Goal: Task Accomplishment & Management: Complete application form

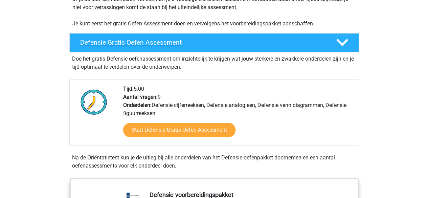
scroll to position [161, 0]
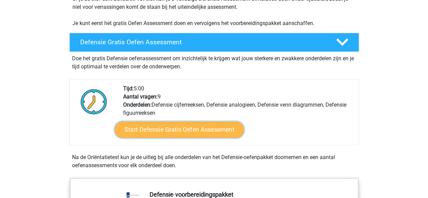
click at [173, 127] on link "Start Defensie Gratis Oefen Assessment" at bounding box center [179, 130] width 129 height 16
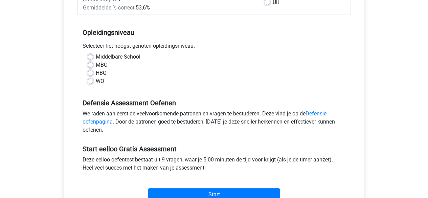
scroll to position [123, 0]
click at [99, 82] on label "WO" at bounding box center [100, 81] width 8 height 8
click at [93, 82] on input "WO" at bounding box center [90, 80] width 5 height 7
radio input "true"
click at [95, 58] on div "Middelbare School" at bounding box center [214, 56] width 253 height 8
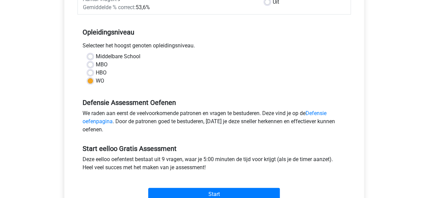
click at [96, 57] on label "Middelbare School" at bounding box center [118, 56] width 45 height 8
click at [91, 57] on input "Middelbare School" at bounding box center [90, 55] width 5 height 7
radio input "true"
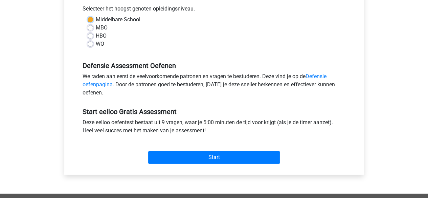
scroll to position [160, 0]
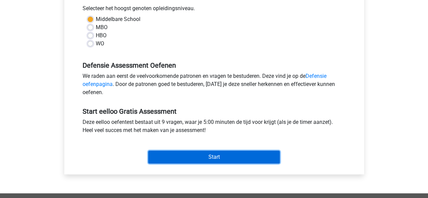
drag, startPoint x: 222, startPoint y: 161, endPoint x: 211, endPoint y: 161, distance: 10.5
click at [211, 161] on input "Start" at bounding box center [214, 157] width 132 height 13
click at [192, 160] on input "Start" at bounding box center [214, 157] width 132 height 13
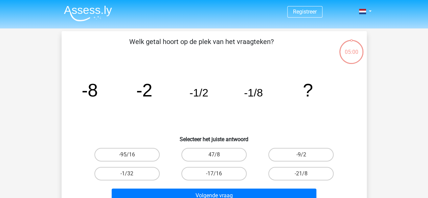
scroll to position [23, 0]
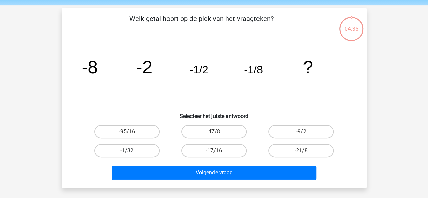
click at [138, 153] on label "-1/32" at bounding box center [126, 151] width 65 height 14
click at [131, 153] on input "-1/32" at bounding box center [129, 153] width 4 height 4
radio input "true"
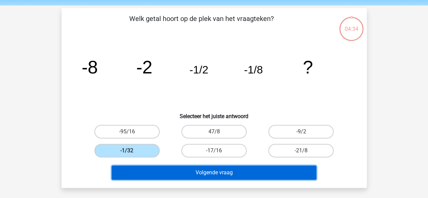
click at [170, 174] on button "Volgende vraag" at bounding box center [214, 173] width 205 height 14
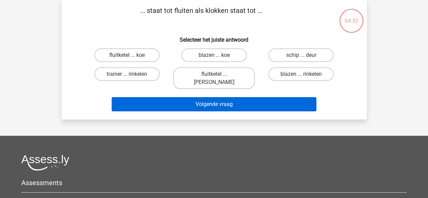
scroll to position [0, 0]
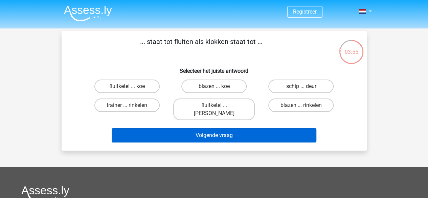
click at [188, 101] on label "fluitketel ... [PERSON_NAME]" at bounding box center [214, 110] width 82 height 22
click at [214, 105] on input "fluitketel ... luiden" at bounding box center [216, 107] width 4 height 4
radio input "true"
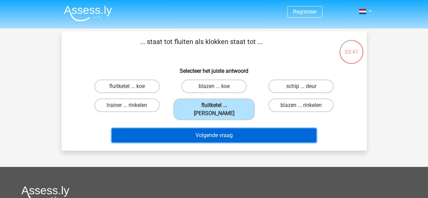
click at [201, 128] on button "Volgende vraag" at bounding box center [214, 135] width 205 height 14
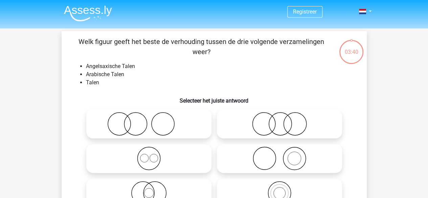
scroll to position [31, 0]
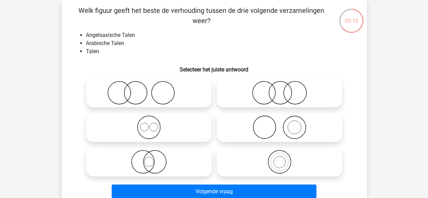
click at [147, 129] on icon at bounding box center [149, 127] width 120 height 24
click at [149, 124] on input "radio" at bounding box center [151, 122] width 4 height 4
radio input "true"
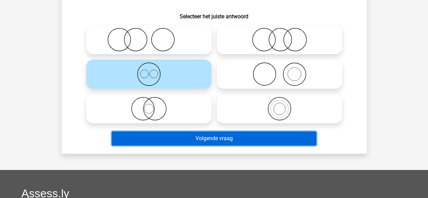
click at [197, 141] on button "Volgende vraag" at bounding box center [214, 138] width 205 height 14
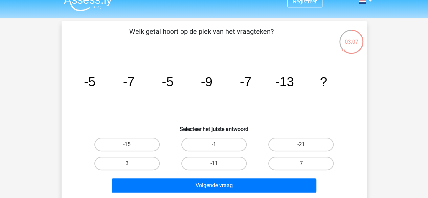
scroll to position [0, 0]
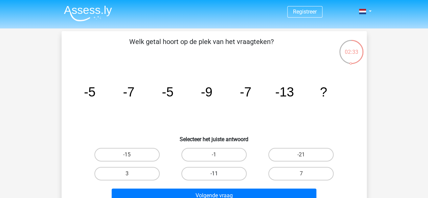
click at [219, 174] on label "-11" at bounding box center [214, 174] width 65 height 14
click at [218, 174] on input "-11" at bounding box center [216, 176] width 4 height 4
radio input "true"
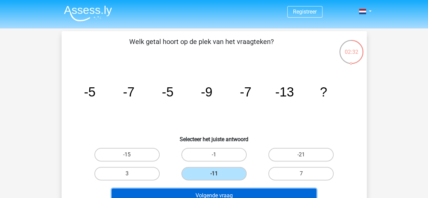
click at [226, 193] on button "Volgende vraag" at bounding box center [214, 196] width 205 height 14
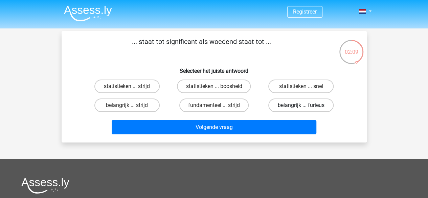
click at [281, 107] on label "belangrijk ... furieus" at bounding box center [301, 106] width 65 height 14
click at [301, 107] on input "belangrijk ... furieus" at bounding box center [303, 107] width 4 height 4
radio input "true"
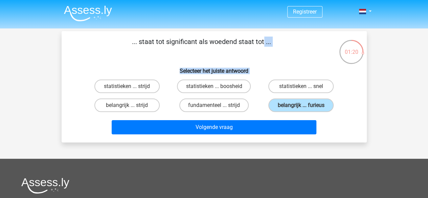
drag, startPoint x: 134, startPoint y: 38, endPoint x: 331, endPoint y: 112, distance: 211.1
click at [331, 112] on div "... staat tot significant als woedend staat tot ... Selecteer het juiste antwoo…" at bounding box center [214, 87] width 300 height 101
click at [331, 112] on div "belangrijk ... furieus" at bounding box center [301, 105] width 87 height 19
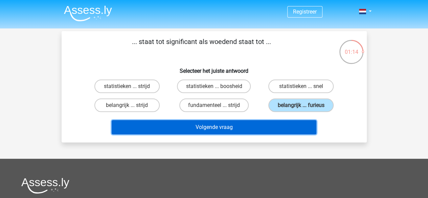
click at [238, 131] on button "Volgende vraag" at bounding box center [214, 127] width 205 height 14
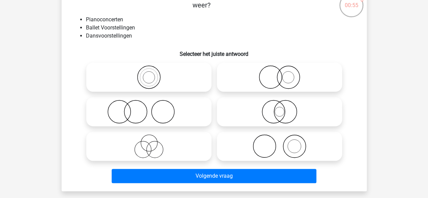
scroll to position [48, 0]
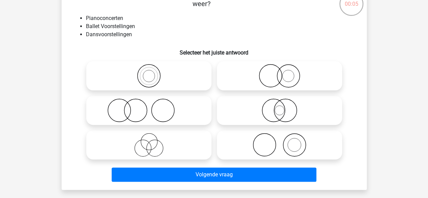
click at [143, 113] on icon at bounding box center [149, 111] width 120 height 24
click at [149, 107] on input "radio" at bounding box center [151, 105] width 4 height 4
radio input "true"
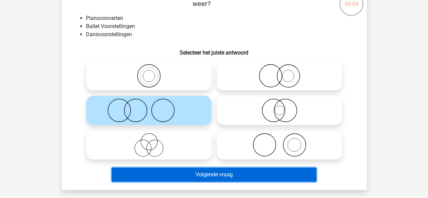
click at [191, 175] on button "Volgende vraag" at bounding box center [214, 175] width 205 height 14
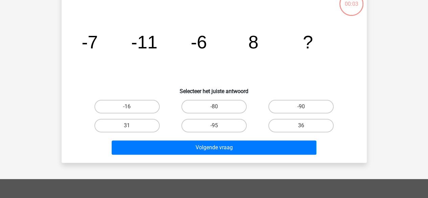
scroll to position [31, 0]
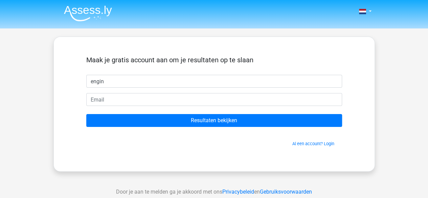
type input "engin"
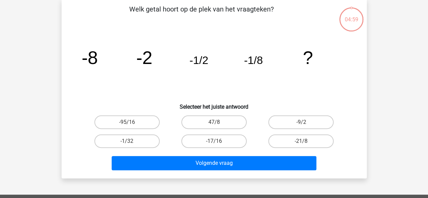
scroll to position [35, 0]
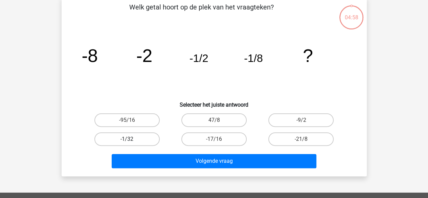
click at [149, 137] on label "-1/32" at bounding box center [126, 139] width 65 height 14
click at [131, 139] on input "-1/32" at bounding box center [129, 141] width 4 height 4
radio input "true"
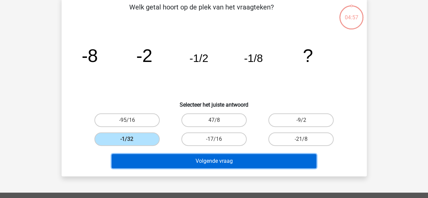
click at [184, 160] on button "Volgende vraag" at bounding box center [214, 161] width 205 height 14
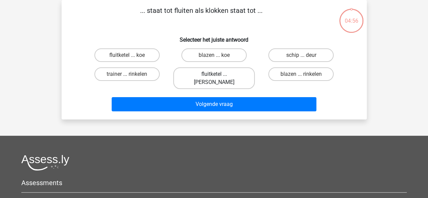
scroll to position [0, 0]
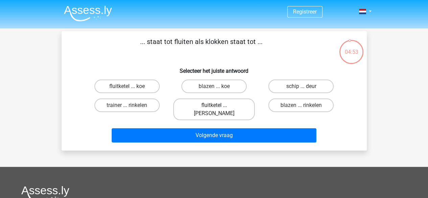
click at [212, 112] on label "fluitketel ... luiden" at bounding box center [214, 110] width 82 height 22
click at [214, 110] on input "fluitketel ... luiden" at bounding box center [216, 107] width 4 height 4
radio input "true"
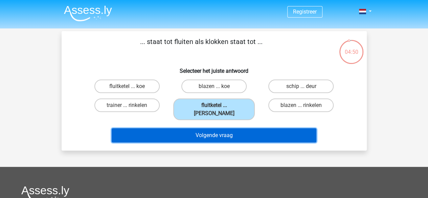
click at [211, 128] on button "Volgende vraag" at bounding box center [214, 135] width 205 height 14
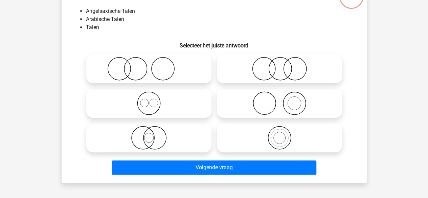
scroll to position [56, 0]
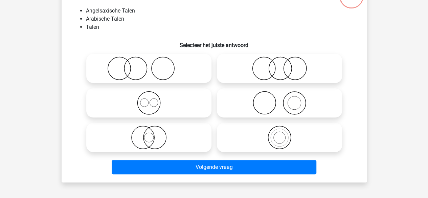
click at [146, 108] on icon at bounding box center [149, 103] width 120 height 24
click at [149, 100] on input "radio" at bounding box center [151, 97] width 4 height 4
radio input "true"
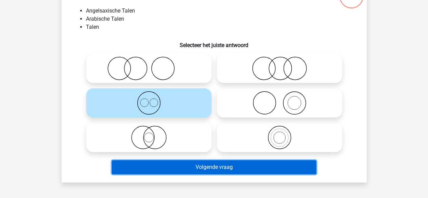
click at [248, 172] on button "Volgende vraag" at bounding box center [214, 167] width 205 height 14
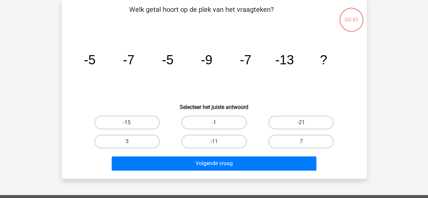
scroll to position [31, 0]
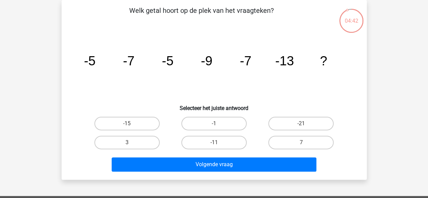
click at [215, 146] on input "-11" at bounding box center [216, 145] width 4 height 4
radio input "true"
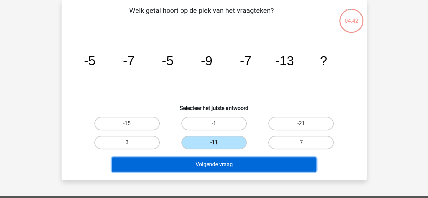
click at [218, 163] on button "Volgende vraag" at bounding box center [214, 164] width 205 height 14
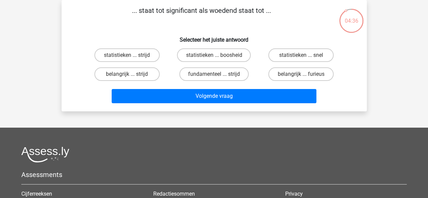
click at [304, 78] on input "belangrijk ... furieus" at bounding box center [303, 76] width 4 height 4
radio input "true"
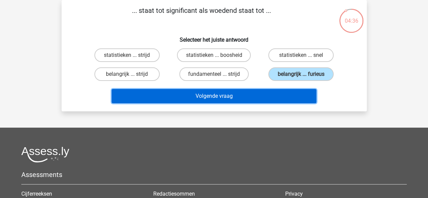
click at [268, 102] on button "Volgende vraag" at bounding box center [214, 96] width 205 height 14
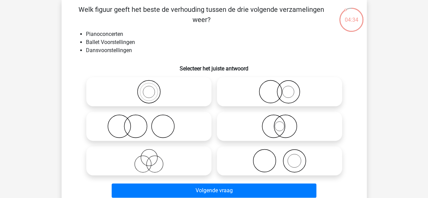
scroll to position [33, 0]
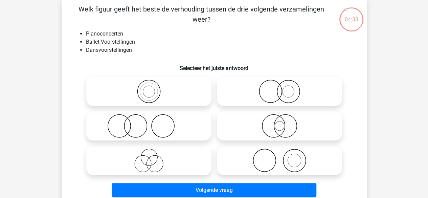
click at [131, 133] on icon at bounding box center [149, 126] width 120 height 24
click at [149, 123] on input "radio" at bounding box center [151, 120] width 4 height 4
radio input "true"
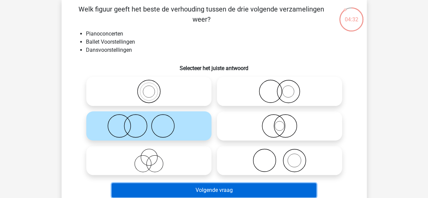
click at [182, 186] on button "Volgende vraag" at bounding box center [214, 190] width 205 height 14
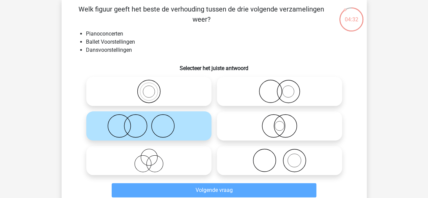
scroll to position [31, 0]
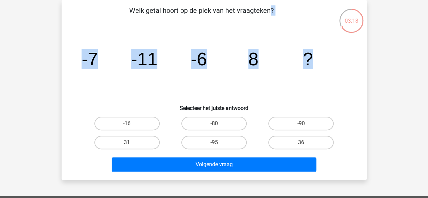
drag, startPoint x: 127, startPoint y: 8, endPoint x: 319, endPoint y: 66, distance: 200.7
click at [319, 66] on div "Welk getal hoort op de plek van het vraagteken? image/svg+xml -7 -11 -6 8 ? Sel…" at bounding box center [214, 89] width 300 height 169
copy div "Welk getal hoort op de plek van het vraagteken? image/svg+xml -7 -11 -6 8 ?"
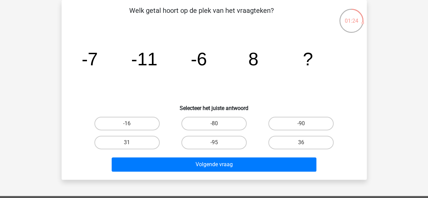
click at [239, 102] on h6 "Selecteer het juiste antwoord" at bounding box center [214, 106] width 284 height 12
click at [285, 142] on label "36" at bounding box center [301, 143] width 65 height 14
click at [301, 143] on input "36" at bounding box center [303, 145] width 4 height 4
radio input "true"
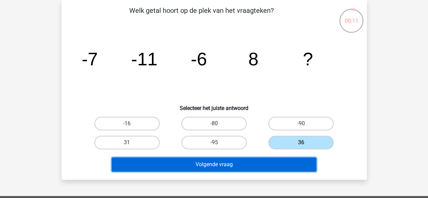
click at [245, 167] on button "Volgende vraag" at bounding box center [214, 164] width 205 height 14
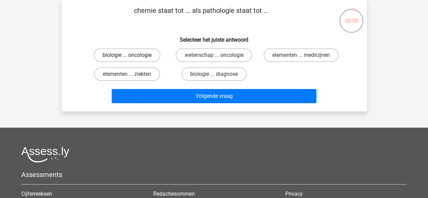
click at [154, 56] on label "biologie ... oncologie" at bounding box center [127, 55] width 67 height 14
click at [131, 56] on input "biologie ... oncologie" at bounding box center [129, 57] width 4 height 4
radio input "true"
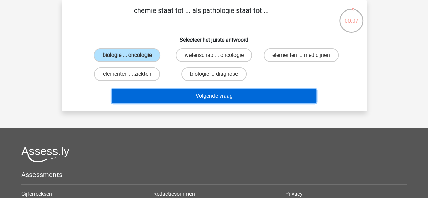
click at [185, 97] on button "Volgende vraag" at bounding box center [214, 96] width 205 height 14
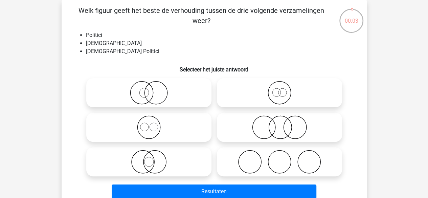
click at [168, 126] on icon at bounding box center [149, 127] width 120 height 24
click at [153, 124] on input "radio" at bounding box center [151, 122] width 4 height 4
radio input "true"
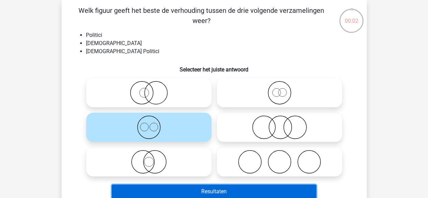
click at [199, 189] on button "Resultaten" at bounding box center [214, 192] width 205 height 14
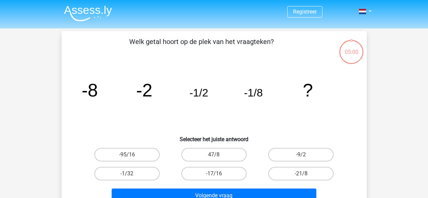
scroll to position [31, 0]
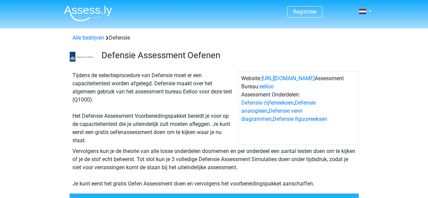
scroll to position [161, 0]
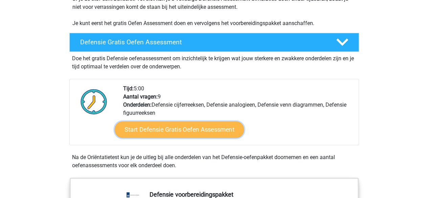
click at [171, 132] on link "Start Defensie Gratis Oefen Assessment" at bounding box center [179, 130] width 129 height 16
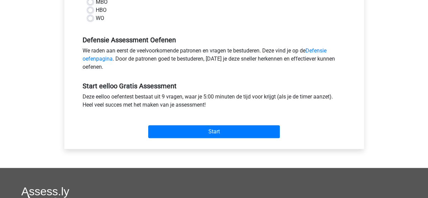
scroll to position [186, 0]
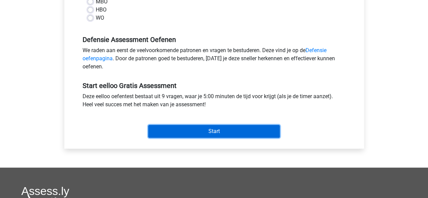
click at [199, 130] on input "Start" at bounding box center [214, 131] width 132 height 13
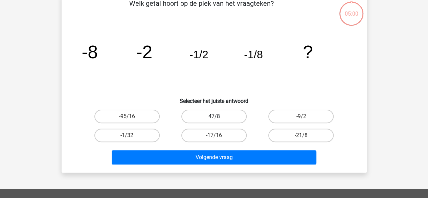
scroll to position [39, 0]
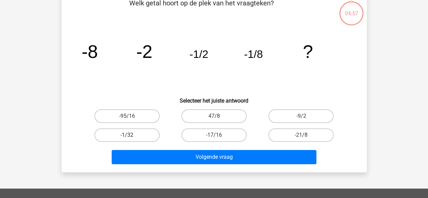
click at [126, 139] on label "-1/32" at bounding box center [126, 135] width 65 height 14
click at [127, 139] on input "-1/32" at bounding box center [129, 137] width 4 height 4
radio input "true"
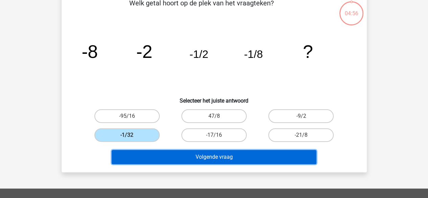
click at [159, 157] on button "Volgende vraag" at bounding box center [214, 157] width 205 height 14
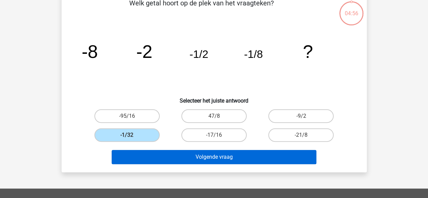
scroll to position [31, 0]
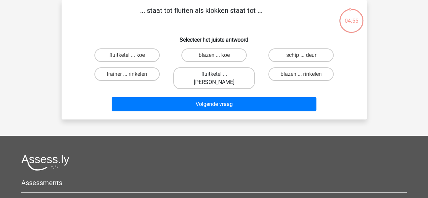
click at [194, 78] on label "fluitketel ... luiden" at bounding box center [214, 78] width 82 height 22
click at [214, 78] on input "fluitketel ... luiden" at bounding box center [216, 76] width 4 height 4
radio input "true"
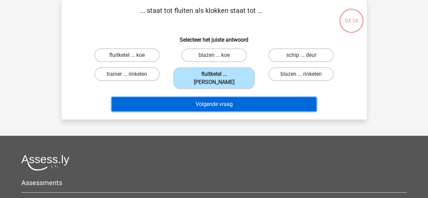
click at [195, 97] on button "Volgende vraag" at bounding box center [214, 104] width 205 height 14
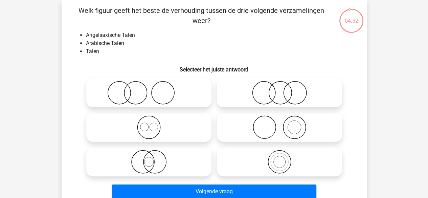
click at [173, 137] on icon at bounding box center [149, 127] width 120 height 24
click at [153, 124] on input "radio" at bounding box center [151, 122] width 4 height 4
radio input "true"
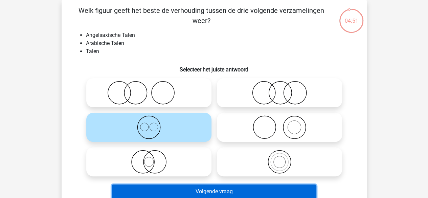
click at [196, 190] on button "Volgende vraag" at bounding box center [214, 192] width 205 height 14
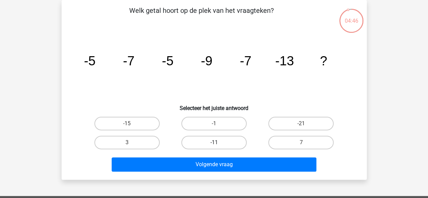
scroll to position [36, 0]
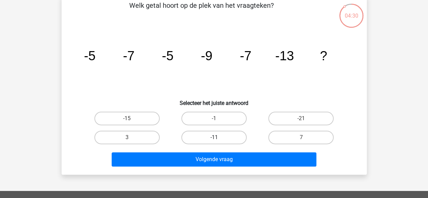
click at [213, 139] on label "-11" at bounding box center [214, 138] width 65 height 14
click at [214, 139] on input "-11" at bounding box center [216, 140] width 4 height 4
radio input "true"
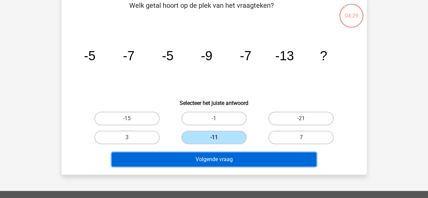
click at [214, 160] on button "Volgende vraag" at bounding box center [214, 159] width 205 height 14
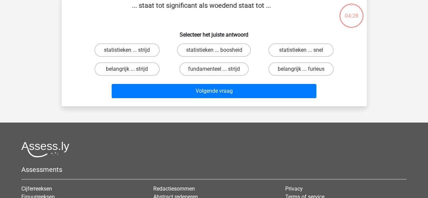
scroll to position [31, 0]
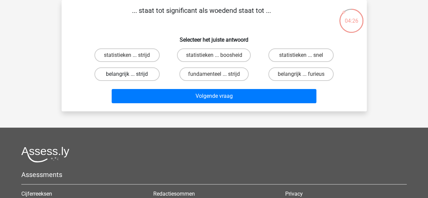
click at [151, 74] on label "belangrijk ... strijd" at bounding box center [126, 74] width 65 height 14
click at [131, 74] on input "belangrijk ... strijd" at bounding box center [129, 76] width 4 height 4
radio input "true"
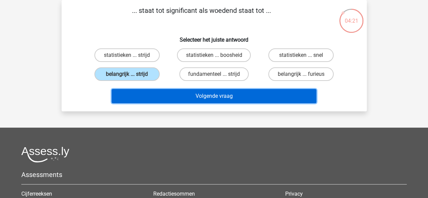
click at [183, 95] on button "Volgende vraag" at bounding box center [214, 96] width 205 height 14
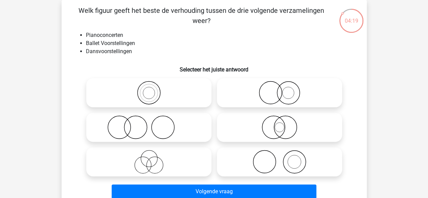
click at [198, 128] on icon at bounding box center [149, 127] width 120 height 24
click at [153, 124] on input "radio" at bounding box center [151, 122] width 4 height 4
radio input "true"
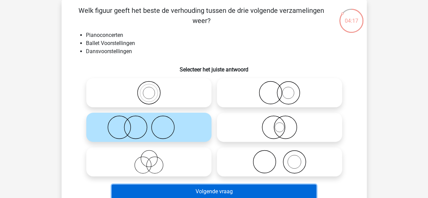
click at [214, 187] on button "Volgende vraag" at bounding box center [214, 192] width 205 height 14
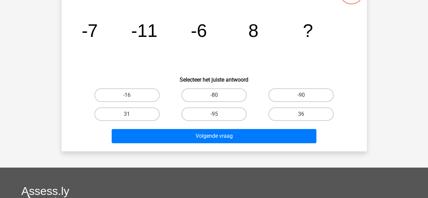
scroll to position [57, 0]
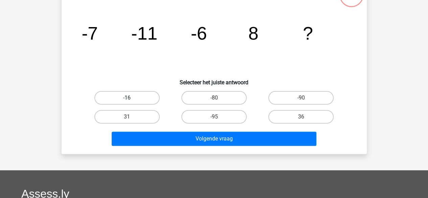
click at [137, 97] on label "-16" at bounding box center [126, 98] width 65 height 14
click at [131, 98] on input "-16" at bounding box center [129, 100] width 4 height 4
radio input "true"
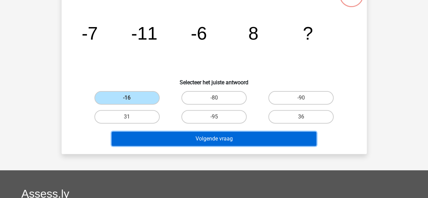
click at [178, 134] on button "Volgende vraag" at bounding box center [214, 139] width 205 height 14
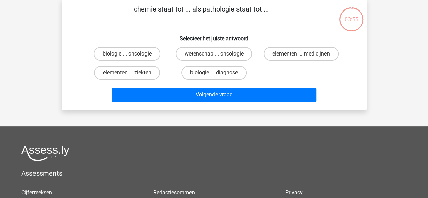
scroll to position [31, 0]
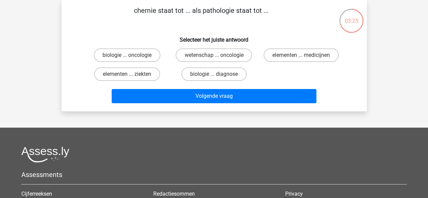
click at [138, 7] on p "chemie staat tot ... als pathologie staat tot ..." at bounding box center [201, 15] width 258 height 20
drag, startPoint x: 131, startPoint y: 9, endPoint x: 270, endPoint y: 12, distance: 138.2
click at [270, 12] on p "chemie staat tot ... als pathologie staat tot ..." at bounding box center [201, 15] width 258 height 20
copy p "chemie staat tot ... als pathologie staat tot ..."
drag, startPoint x: 90, startPoint y: 44, endPoint x: 159, endPoint y: 73, distance: 74.6
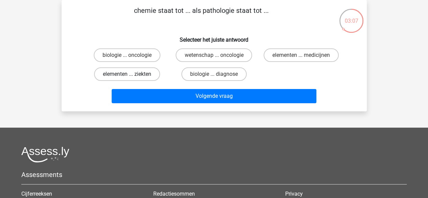
click at [159, 73] on div "chemie staat tot ... als pathologie staat tot ... Selecteer het juiste antwoord…" at bounding box center [214, 55] width 300 height 101
drag, startPoint x: 270, startPoint y: 79, endPoint x: 144, endPoint y: 51, distance: 129.0
click at [144, 51] on div "biologie ... oncologie wetenschap ... oncologie elementen ... medicijnen elemen…" at bounding box center [214, 65] width 261 height 38
click at [136, 75] on label "elementen ... ziekten" at bounding box center [127, 74] width 66 height 14
click at [131, 75] on input "elementen ... ziekten" at bounding box center [129, 76] width 4 height 4
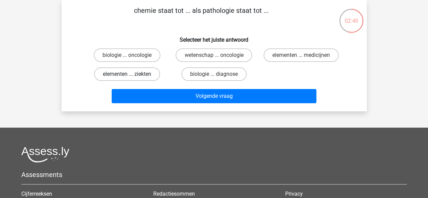
radio input "true"
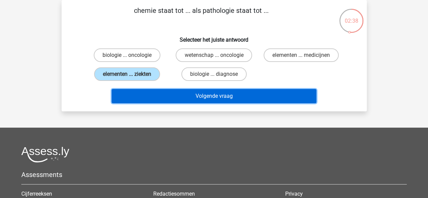
click at [166, 94] on button "Volgende vraag" at bounding box center [214, 96] width 205 height 14
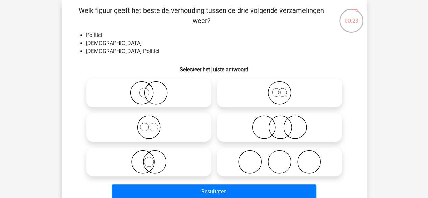
click at [154, 160] on icon at bounding box center [149, 162] width 120 height 24
click at [153, 159] on input "radio" at bounding box center [151, 156] width 4 height 4
radio input "true"
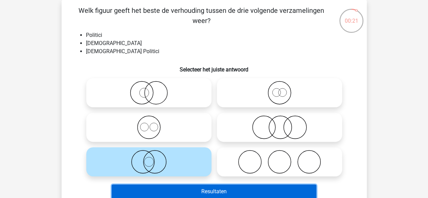
click at [212, 194] on button "Resultaten" at bounding box center [214, 192] width 205 height 14
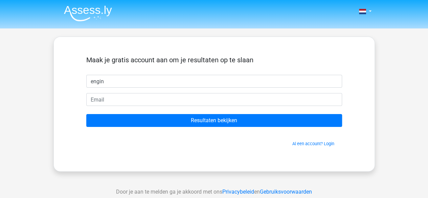
type input "engin"
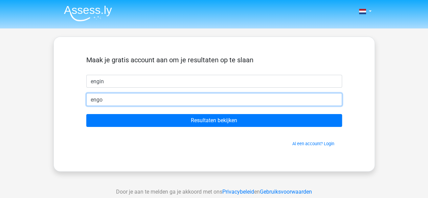
type input "[EMAIL_ADDRESS][DOMAIN_NAME]"
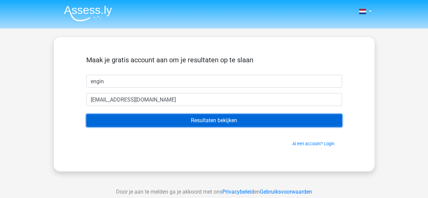
click at [163, 124] on input "Resultaten bekijken" at bounding box center [214, 120] width 256 height 13
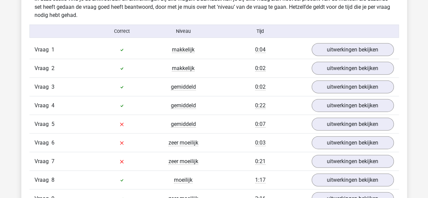
scroll to position [751, 0]
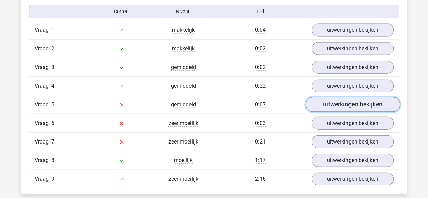
click at [333, 102] on link "uitwerkingen bekijken" at bounding box center [353, 104] width 94 height 15
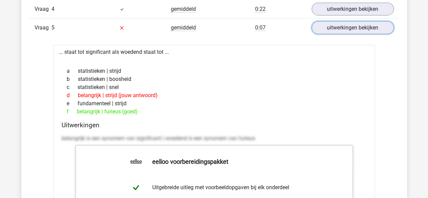
scroll to position [829, 0]
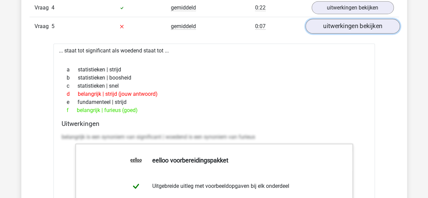
click at [353, 23] on link "uitwerkingen bekijken" at bounding box center [353, 26] width 94 height 15
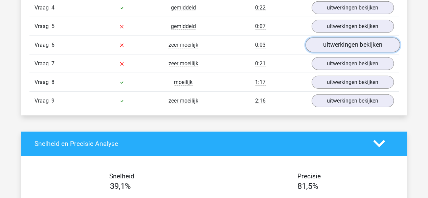
click at [337, 44] on link "uitwerkingen bekijken" at bounding box center [353, 45] width 94 height 15
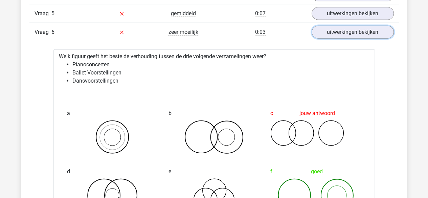
scroll to position [841, 0]
click at [359, 28] on link "uitwerkingen bekijken" at bounding box center [353, 32] width 94 height 15
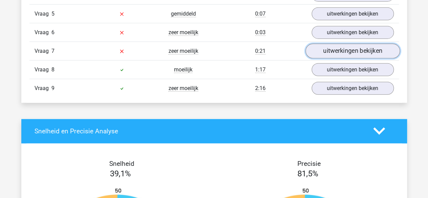
click at [348, 48] on link "uitwerkingen bekijken" at bounding box center [353, 51] width 94 height 15
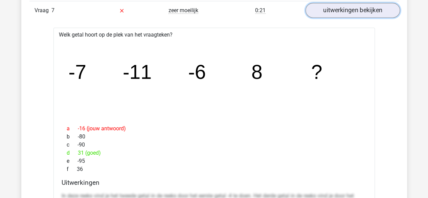
scroll to position [881, 0]
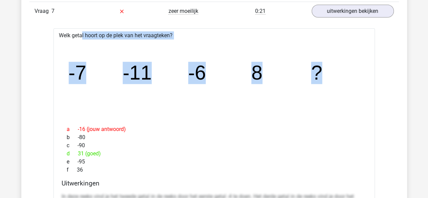
drag, startPoint x: 58, startPoint y: 33, endPoint x: 335, endPoint y: 86, distance: 281.5
copy div "Welk getal hoort op de plek van het vraagteken? image/svg+xml -7 -11 -6 8 ?"
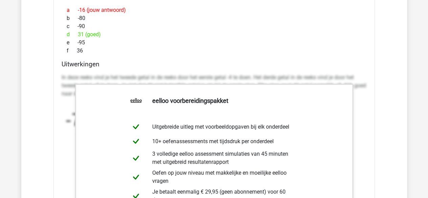
scroll to position [1002, 0]
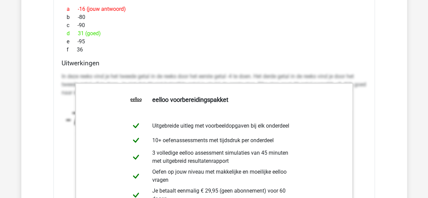
click at [345, 48] on div "f 36" at bounding box center [215, 50] width 306 height 8
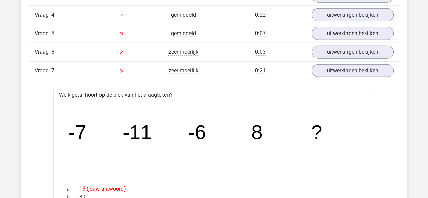
scroll to position [821, 0]
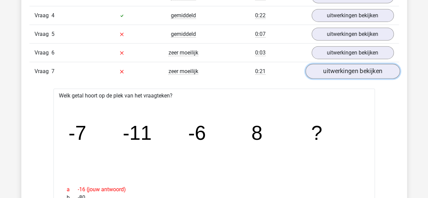
click at [344, 72] on link "uitwerkingen bekijken" at bounding box center [353, 71] width 94 height 15
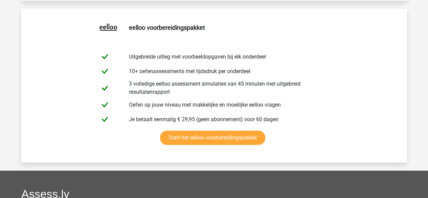
scroll to position [1335, 0]
